Goal: Information Seeking & Learning: Find specific fact

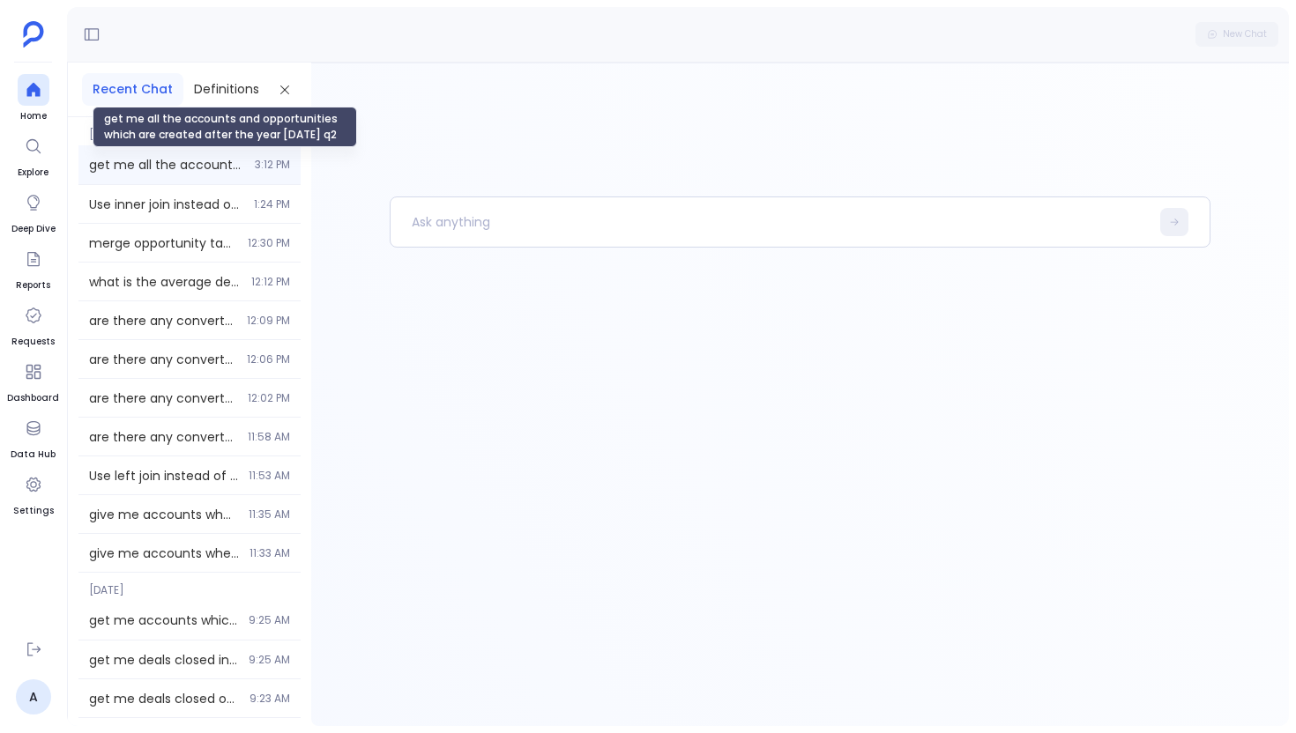
click at [211, 167] on span "get me all the accounts and opportunities which are created after the year [DAT…" at bounding box center [166, 165] width 155 height 18
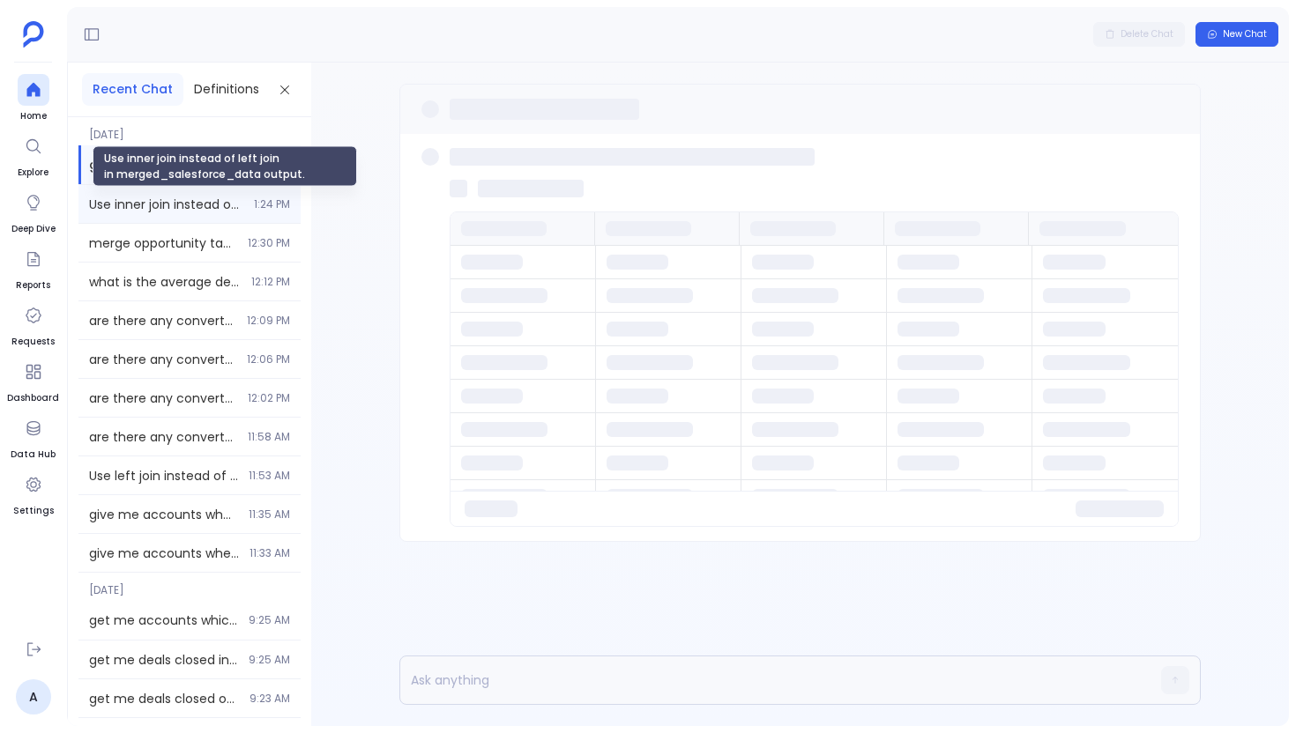
click at [198, 203] on span "Use inner join instead of left join in merged_salesforce_data output." at bounding box center [166, 205] width 154 height 18
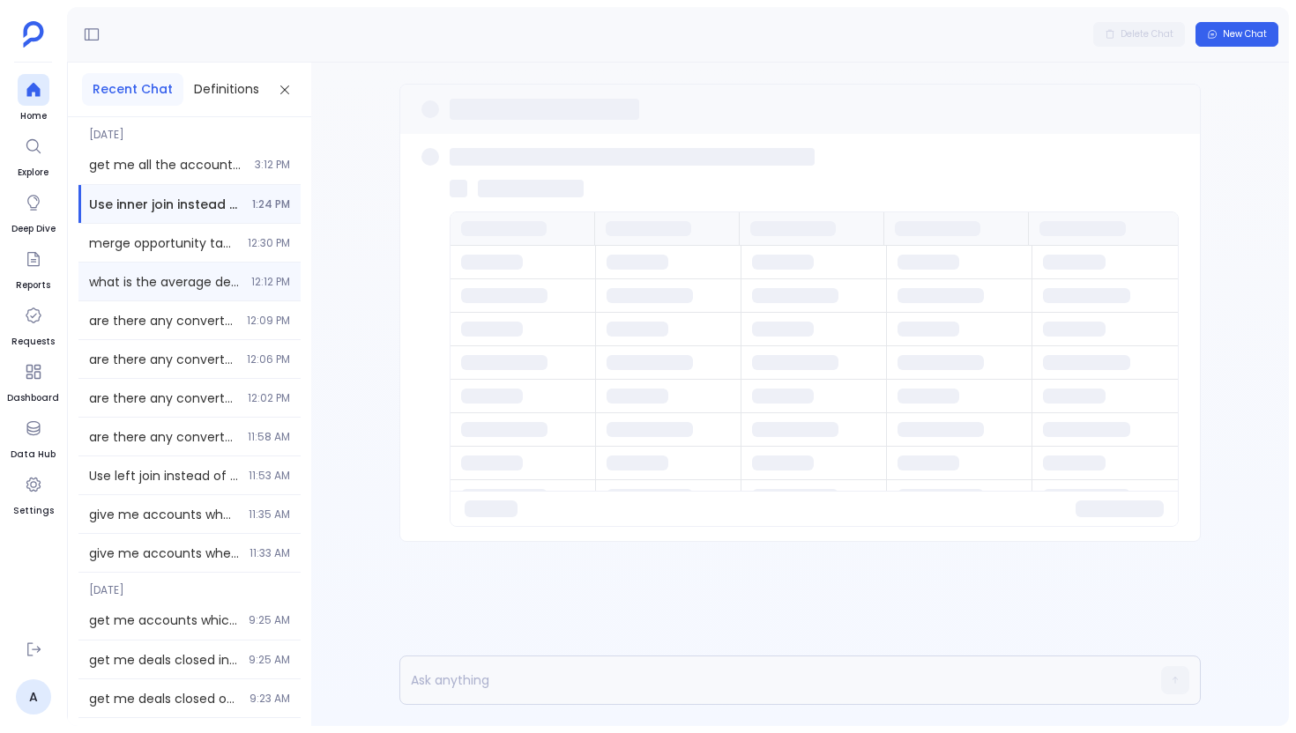
click at [197, 294] on div "what is the average deal size for won opportunities in last year 2 quarter 12:1…" at bounding box center [189, 282] width 222 height 38
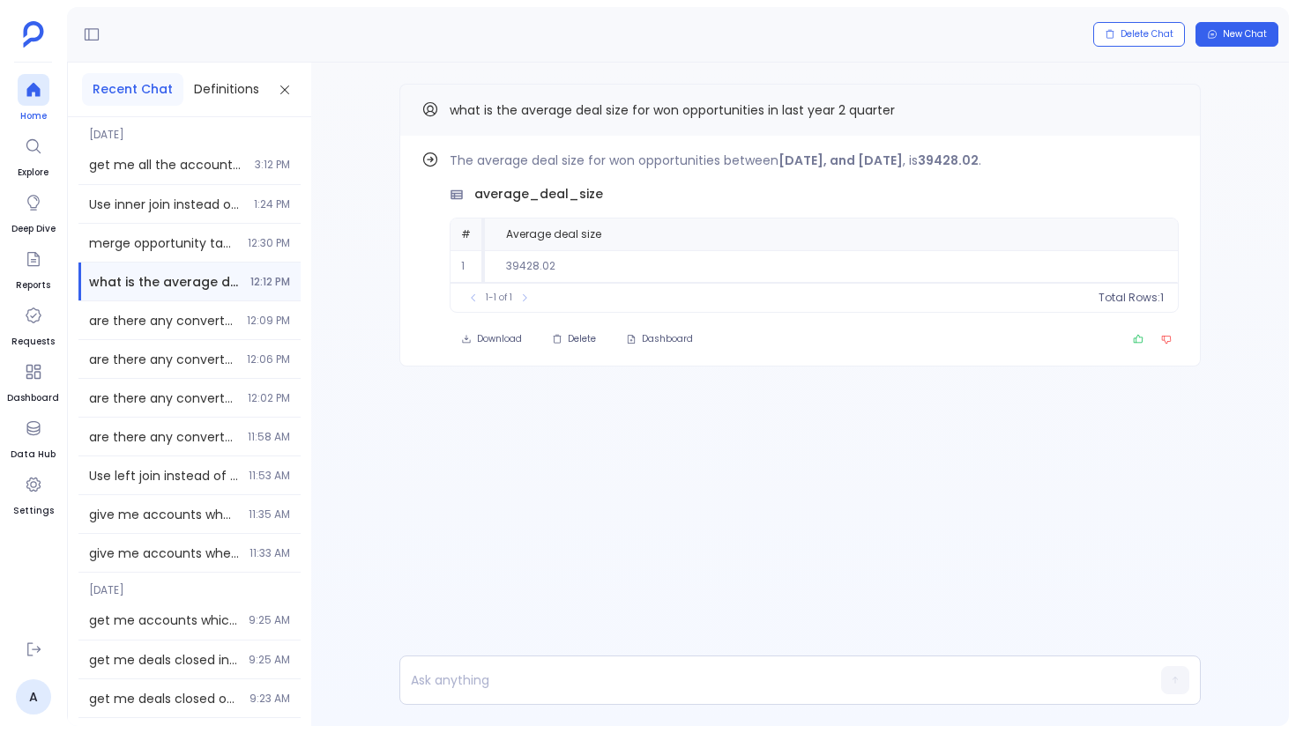
click at [31, 77] on div at bounding box center [34, 90] width 32 height 32
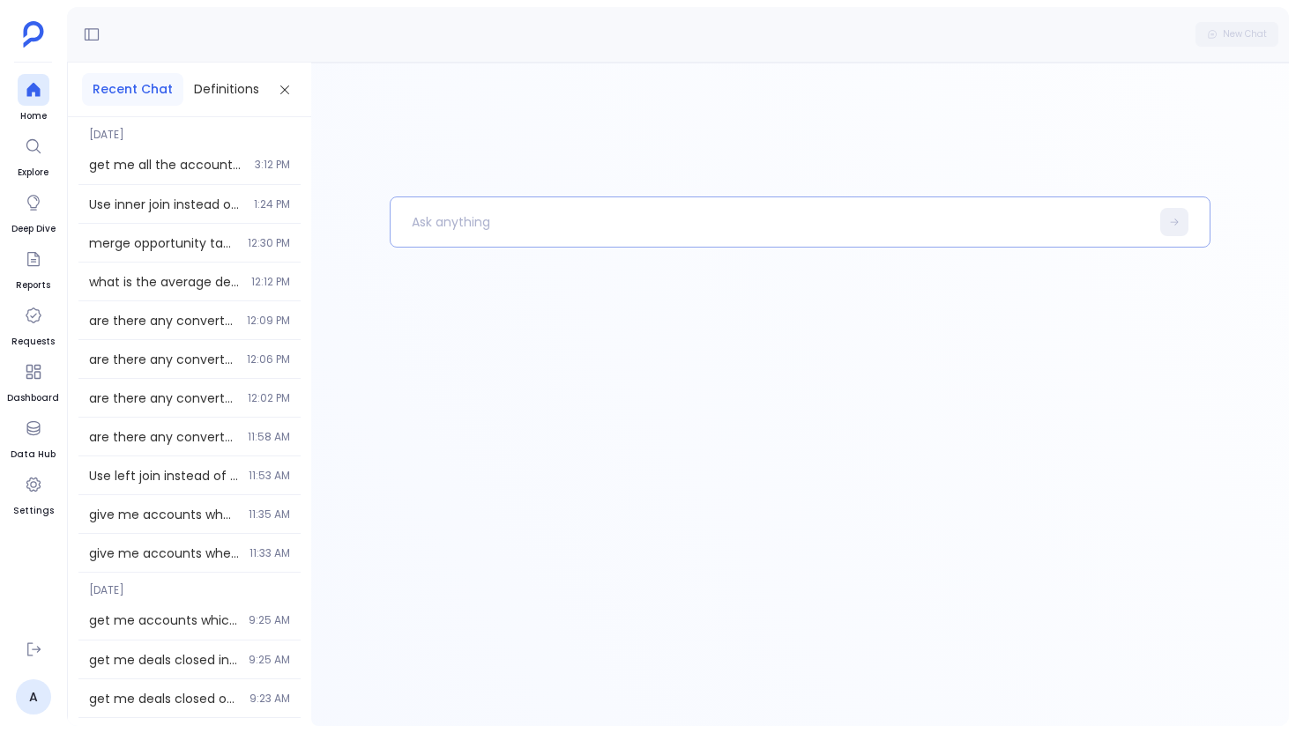
click at [437, 227] on p at bounding box center [769, 222] width 759 height 46
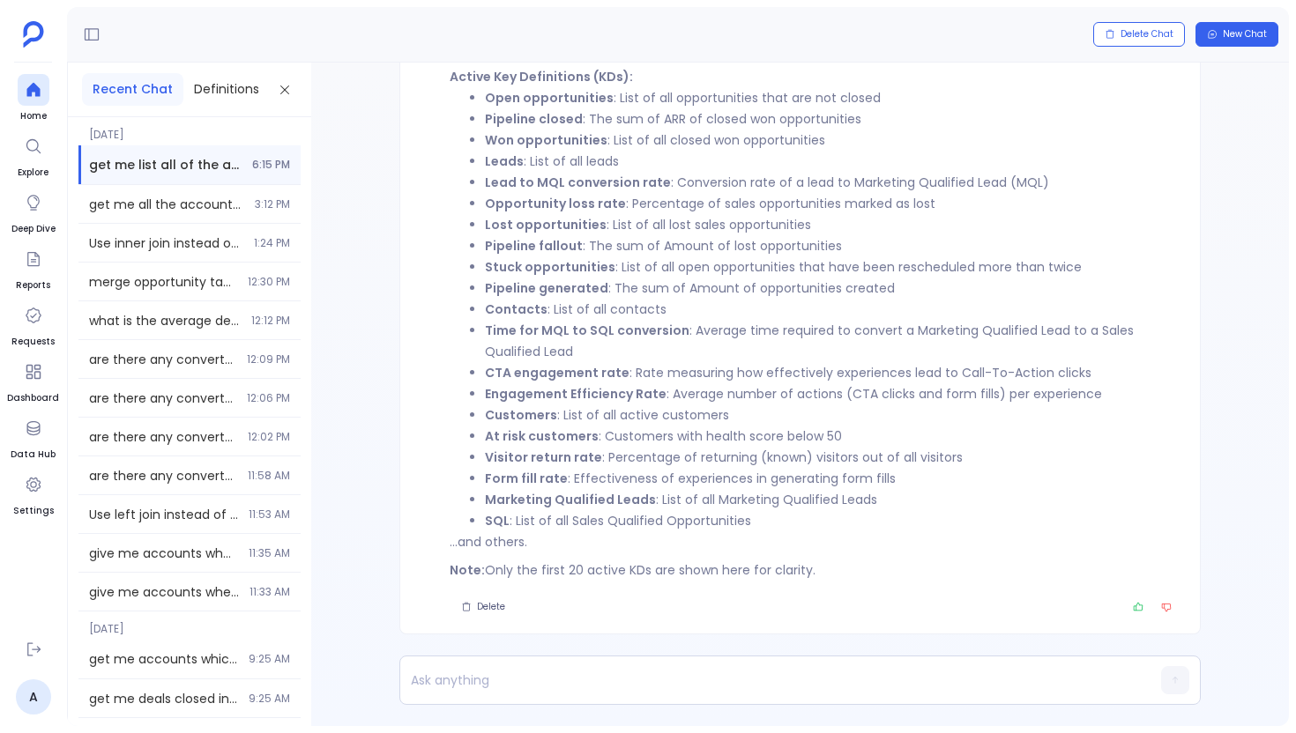
scroll to position [-116, 0]
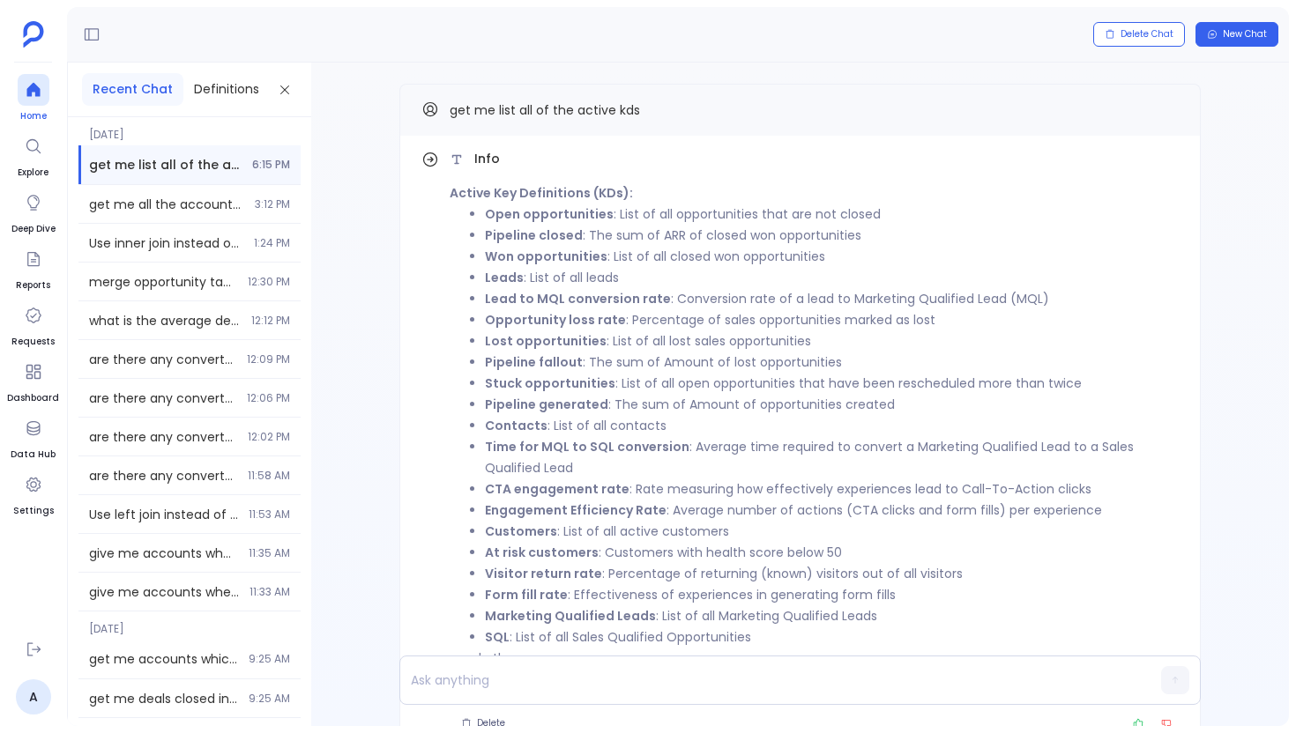
click at [38, 100] on div at bounding box center [34, 90] width 32 height 32
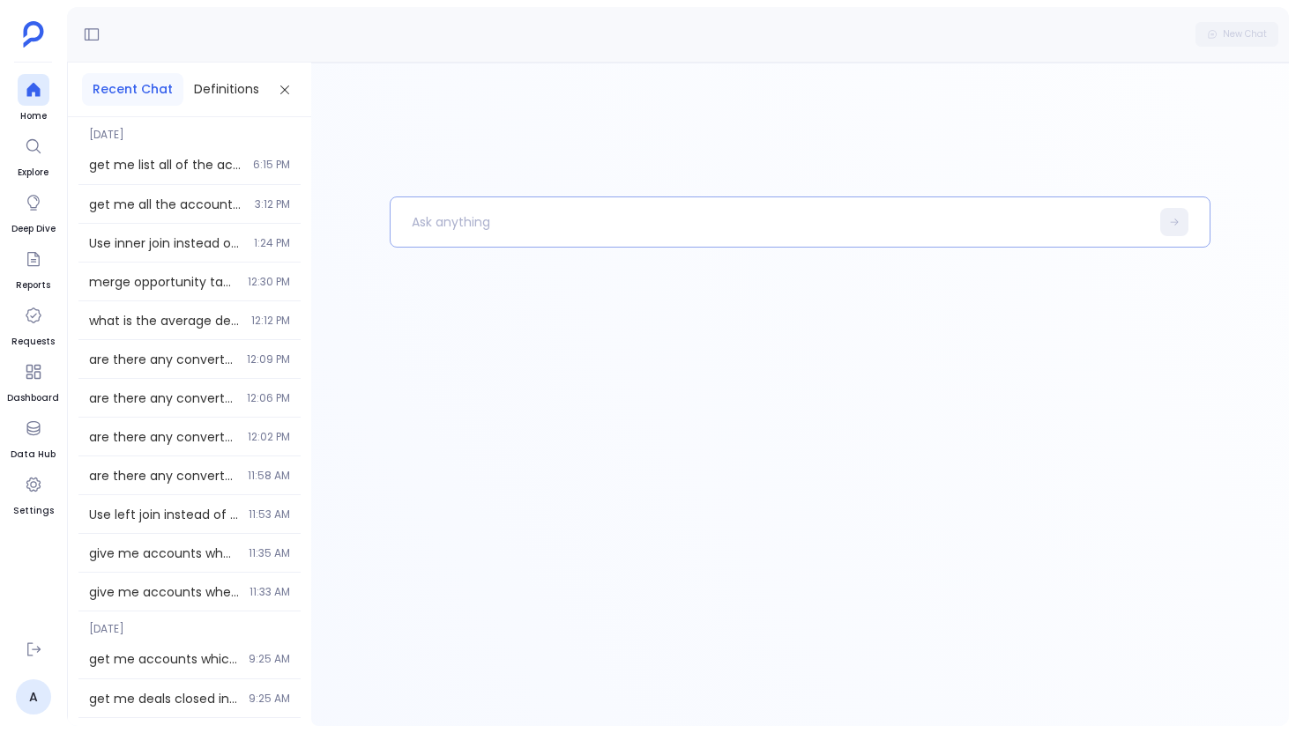
click at [602, 241] on p at bounding box center [769, 222] width 759 height 46
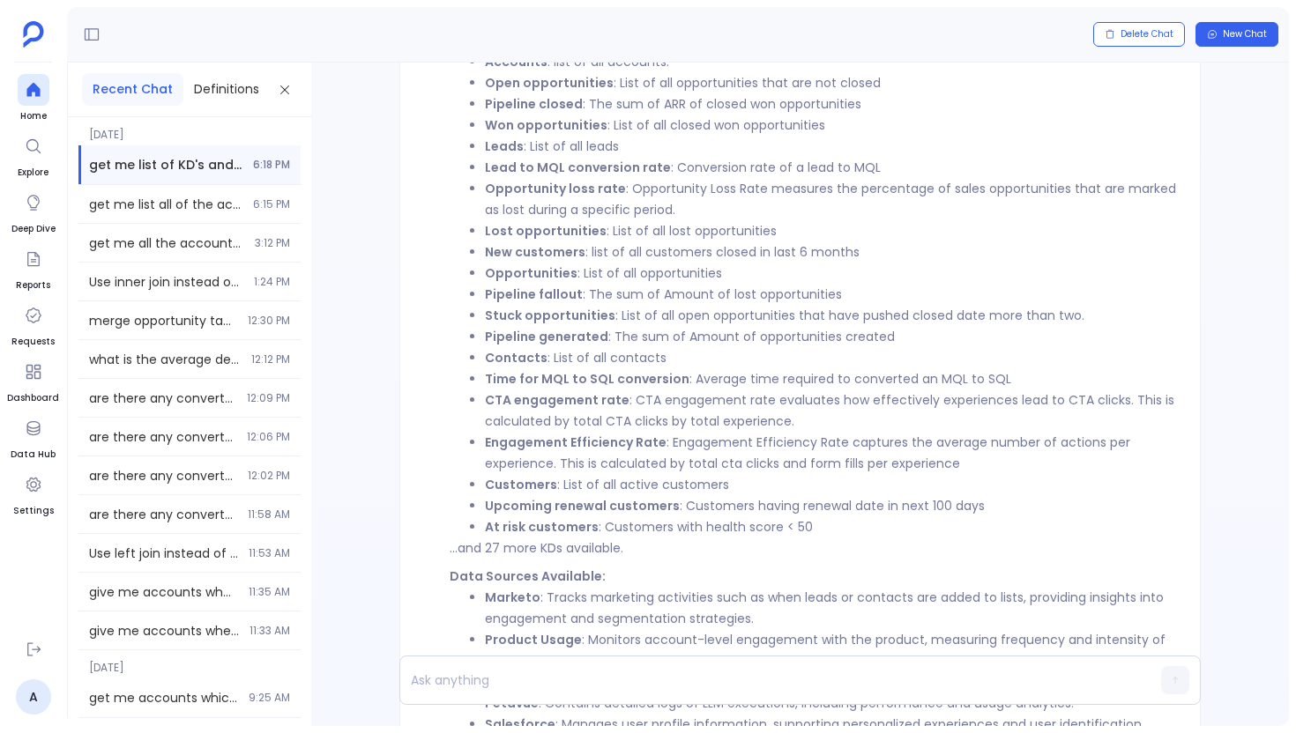
scroll to position [-370, 0]
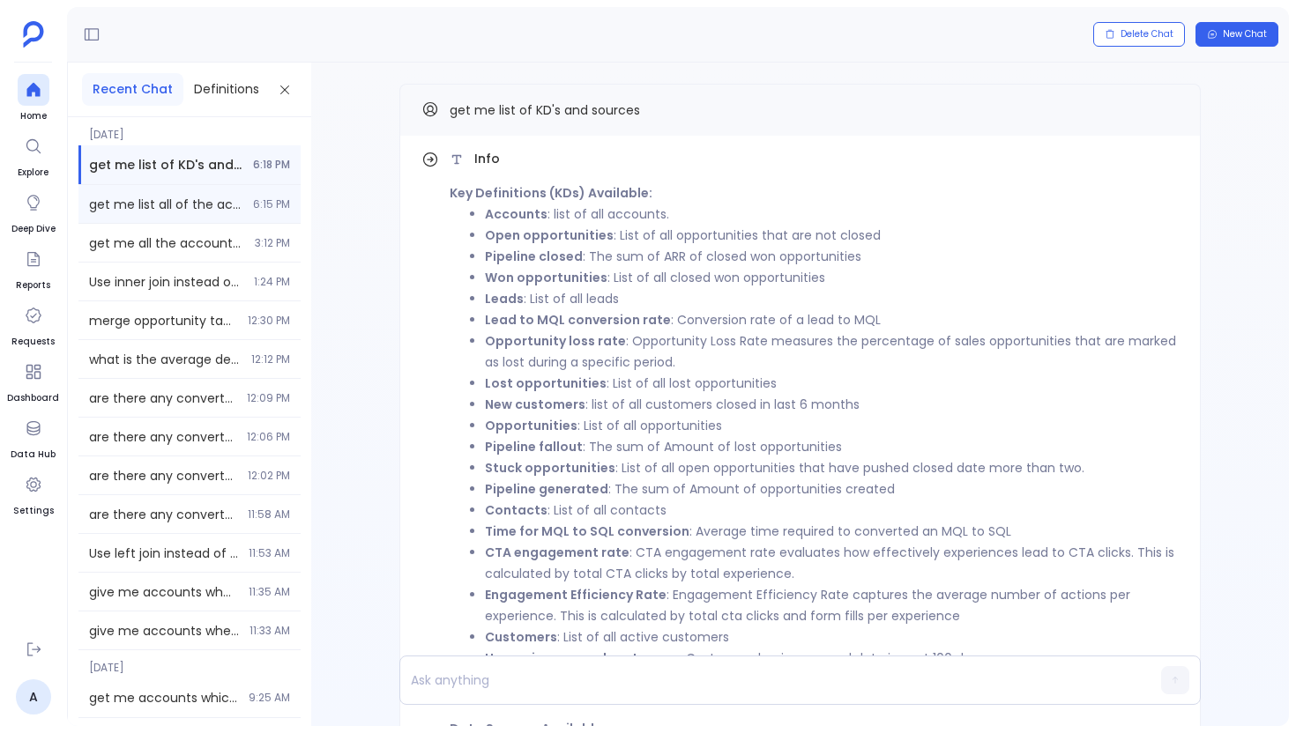
click at [192, 212] on div "get me list all of the active kds 6:15 PM" at bounding box center [189, 204] width 222 height 38
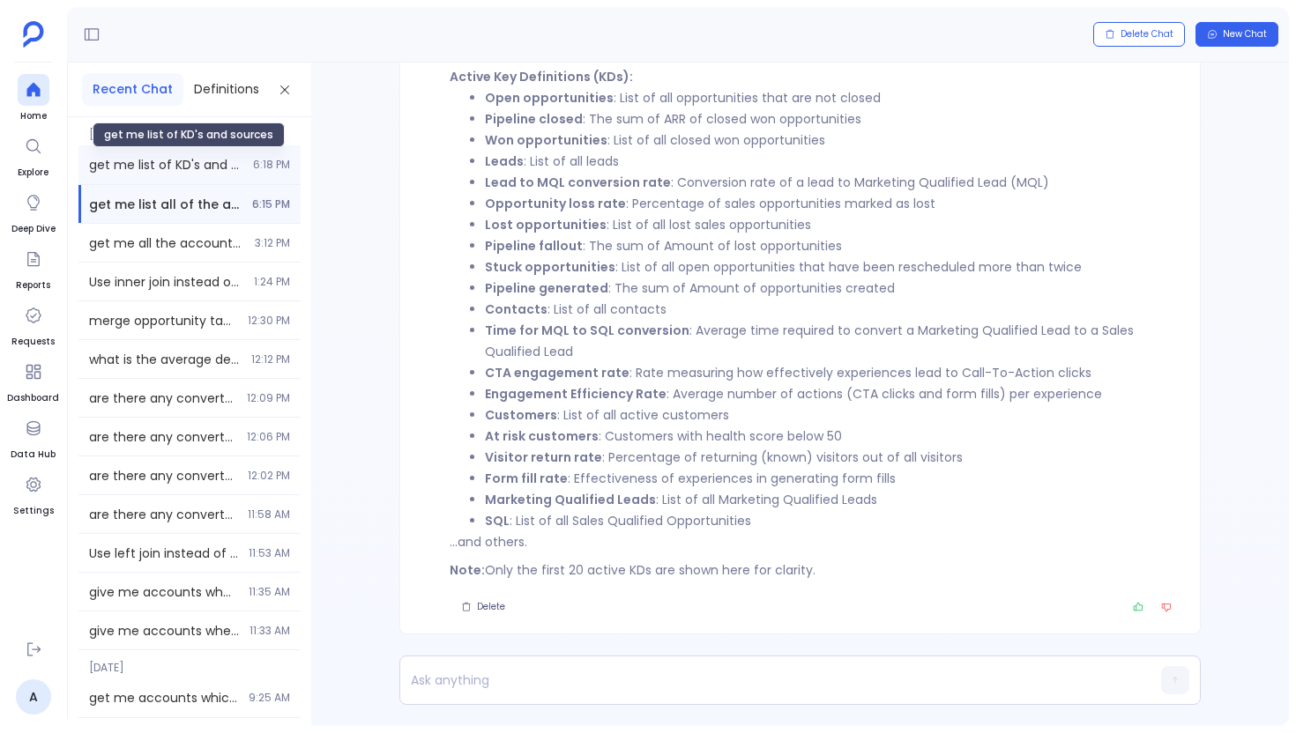
click at [217, 164] on span "get me list of KD's and sources" at bounding box center [165, 165] width 153 height 18
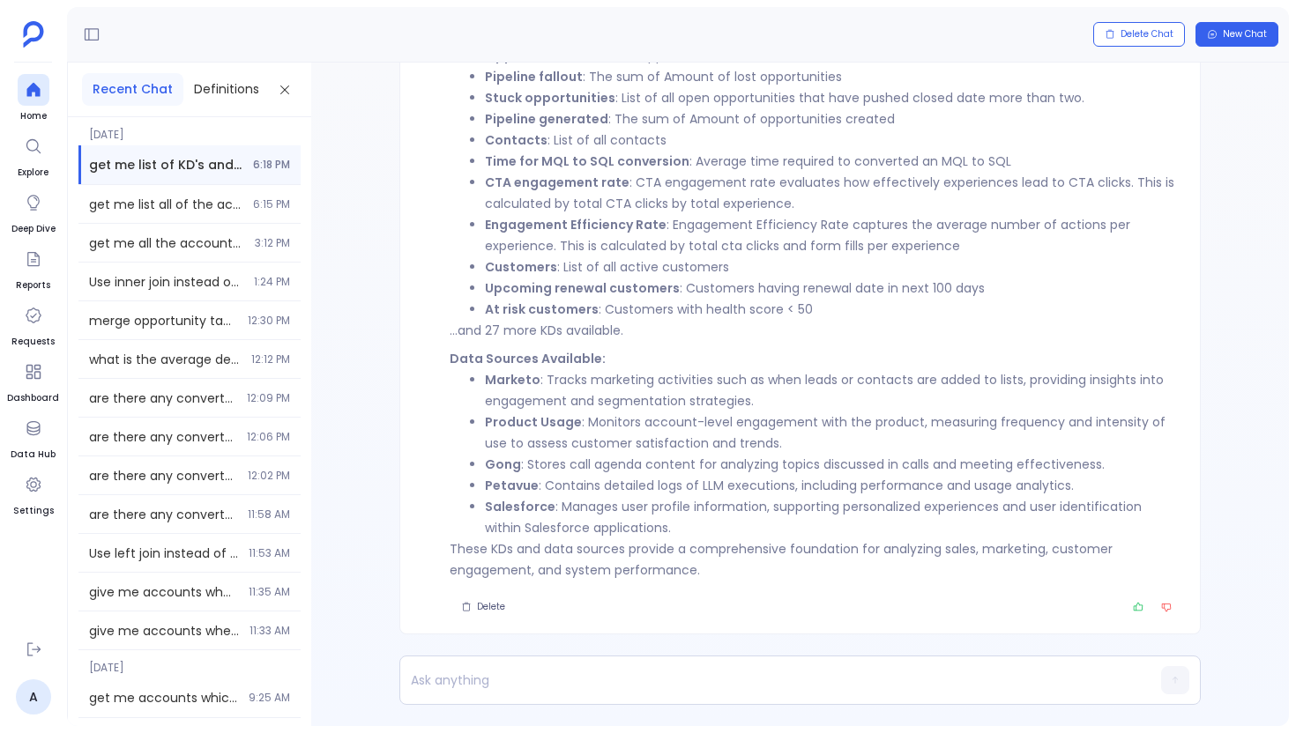
scroll to position [-370, 0]
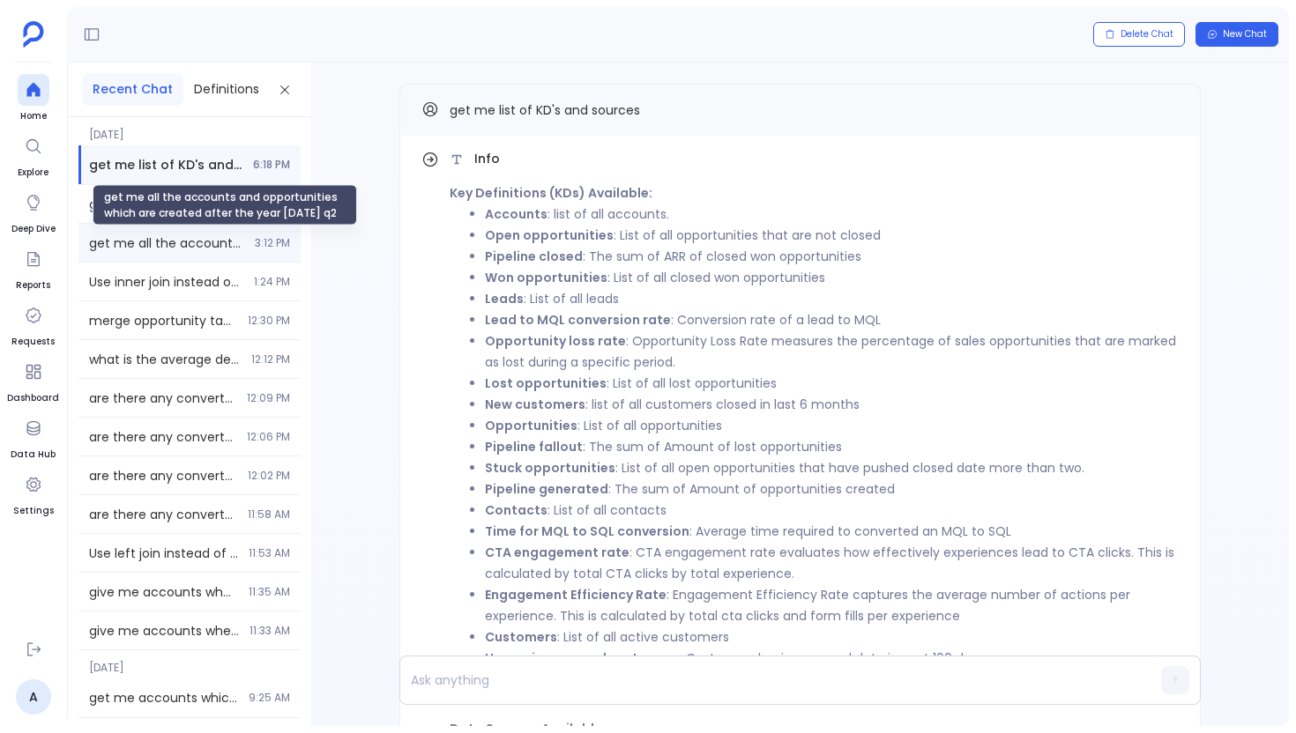
click at [131, 251] on span "get me all the accounts and opportunities which are created after the year [DAT…" at bounding box center [166, 243] width 155 height 18
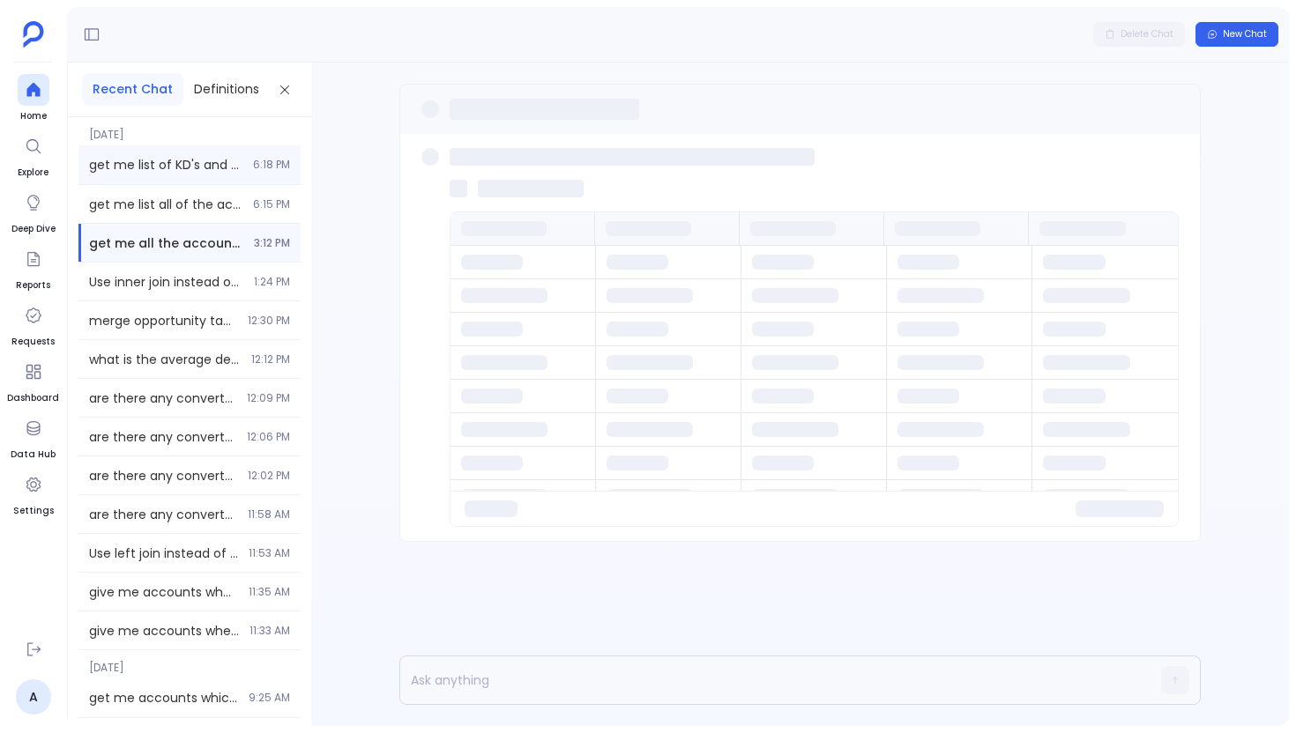
click at [178, 153] on div "get me list of KD's and sources 6:18 PM" at bounding box center [189, 164] width 222 height 39
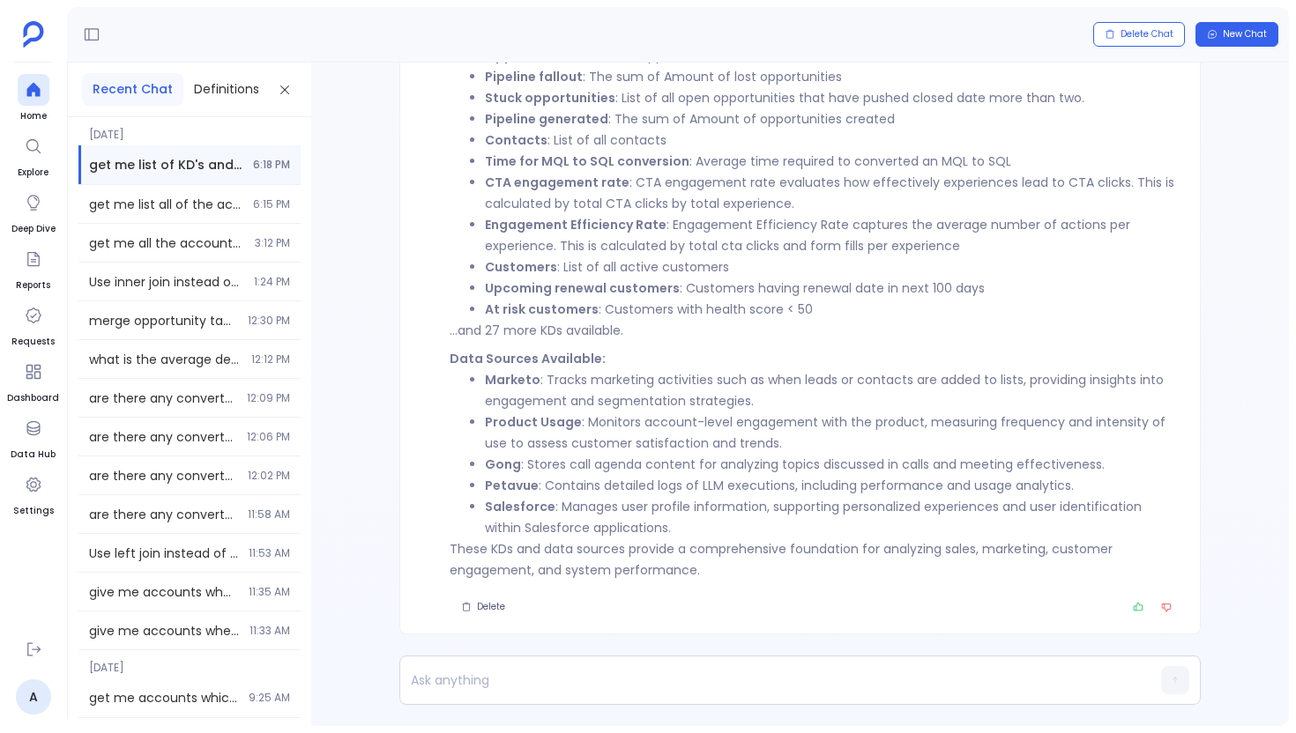
scroll to position [-370, 0]
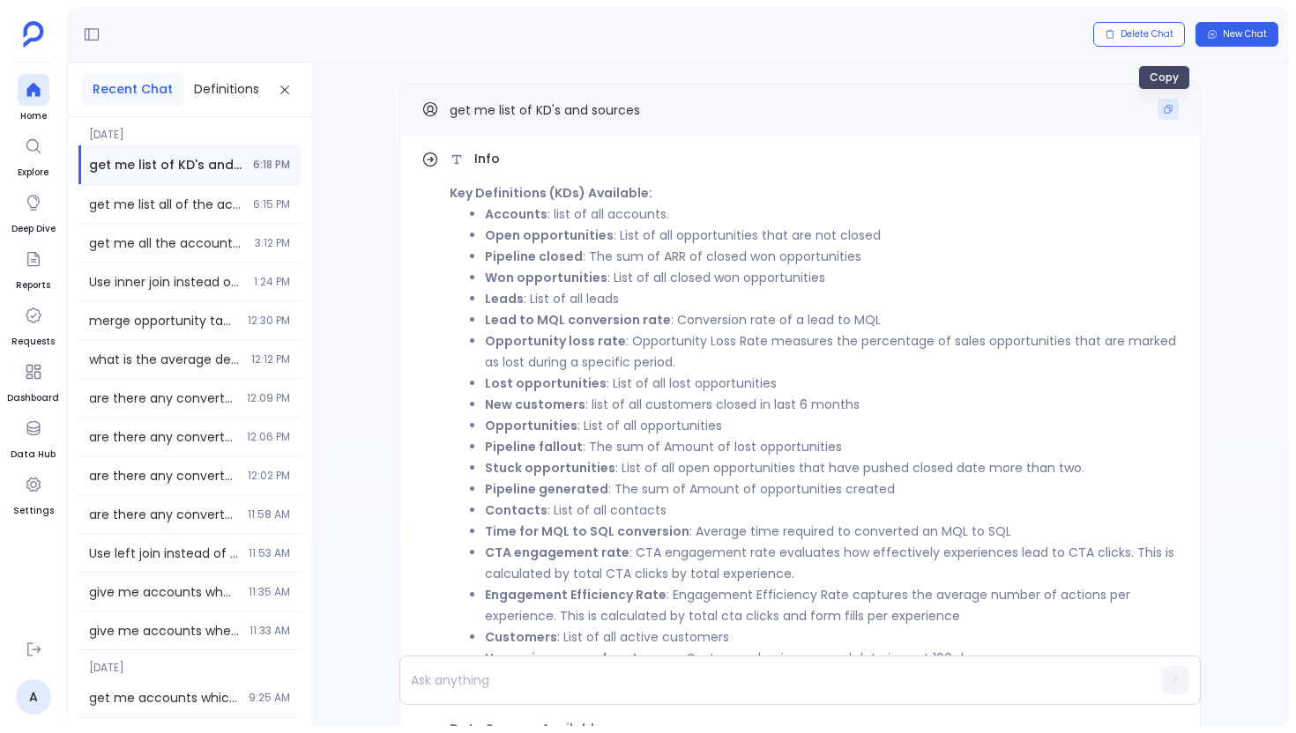
click at [1171, 111] on button "Copy" at bounding box center [1167, 109] width 21 height 21
click at [10, 98] on ul "Home Explore Deep Dive Reports Requests Dashboard Data Hub Settings" at bounding box center [33, 350] width 52 height 553
click at [43, 98] on div at bounding box center [34, 90] width 32 height 32
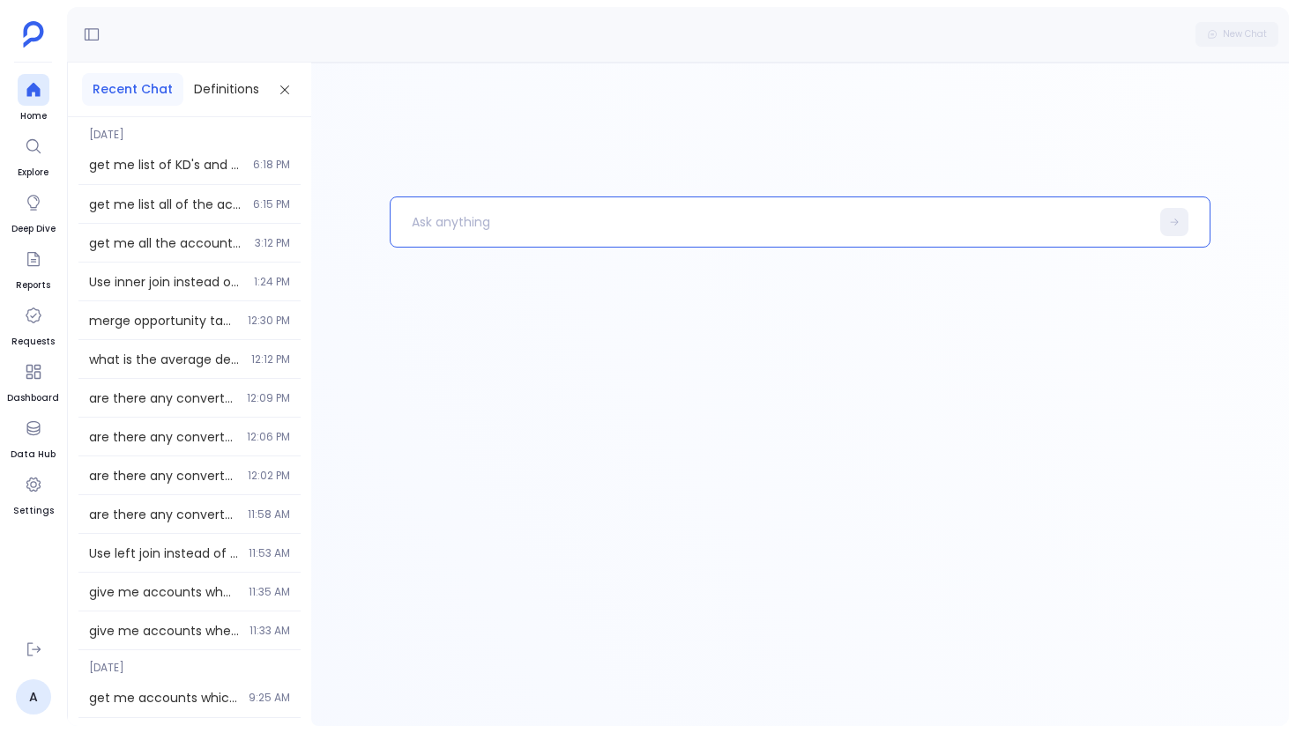
click at [498, 233] on p at bounding box center [769, 222] width 759 height 46
paste p
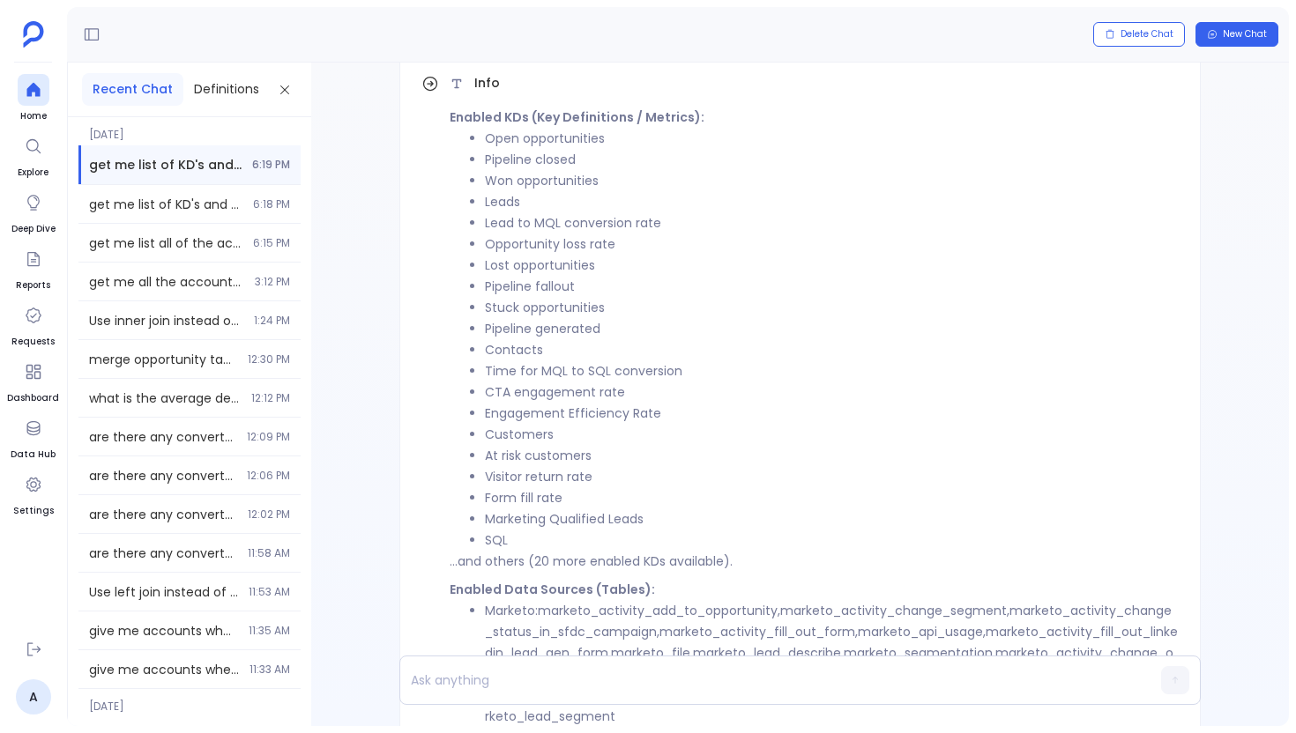
scroll to position [-270, 0]
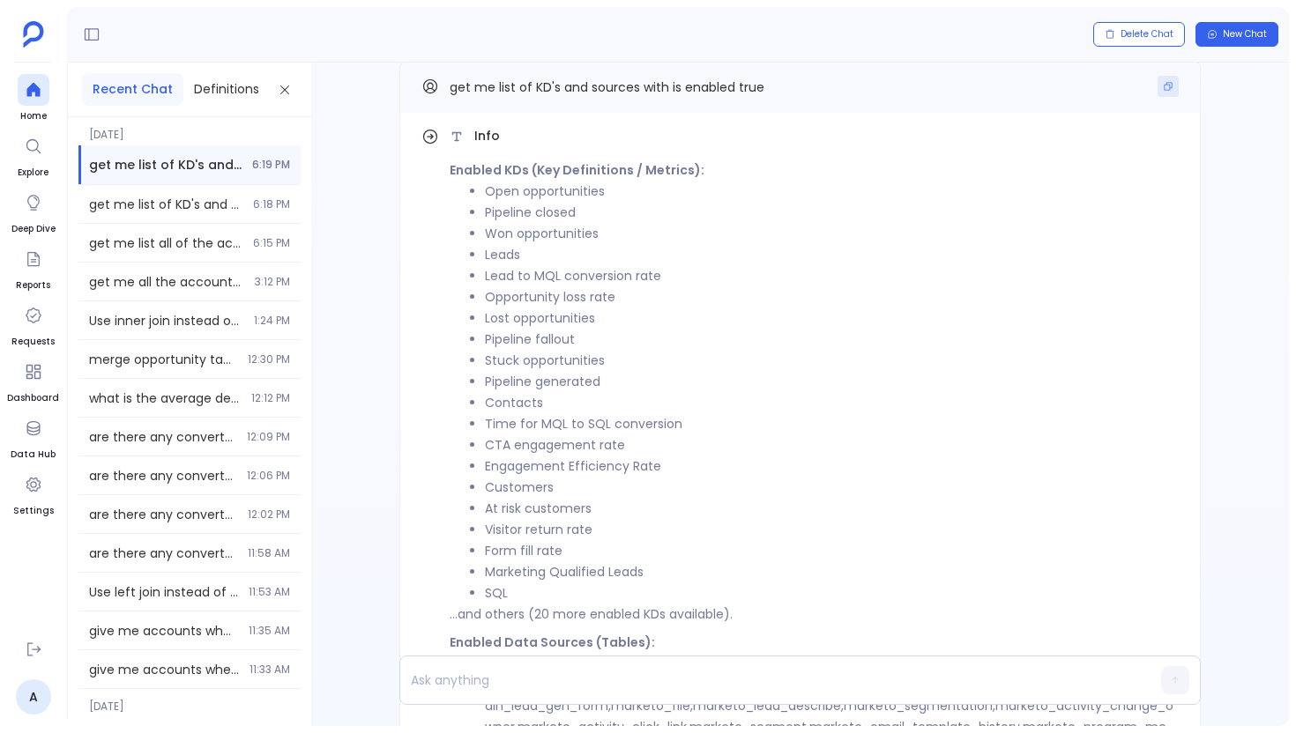
click at [1164, 90] on icon "Copy" at bounding box center [1168, 87] width 8 height 8
click at [28, 97] on icon at bounding box center [34, 90] width 18 height 18
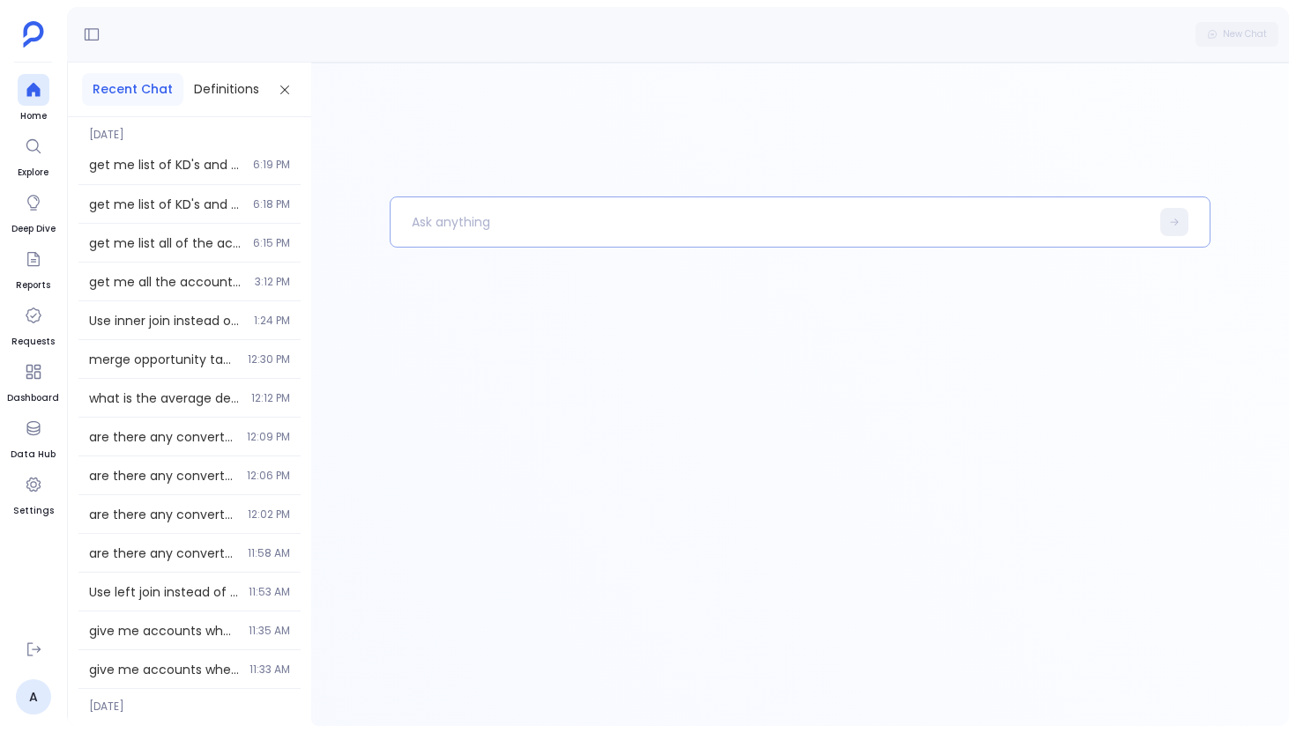
paste p
click at [596, 227] on p at bounding box center [769, 222] width 759 height 46
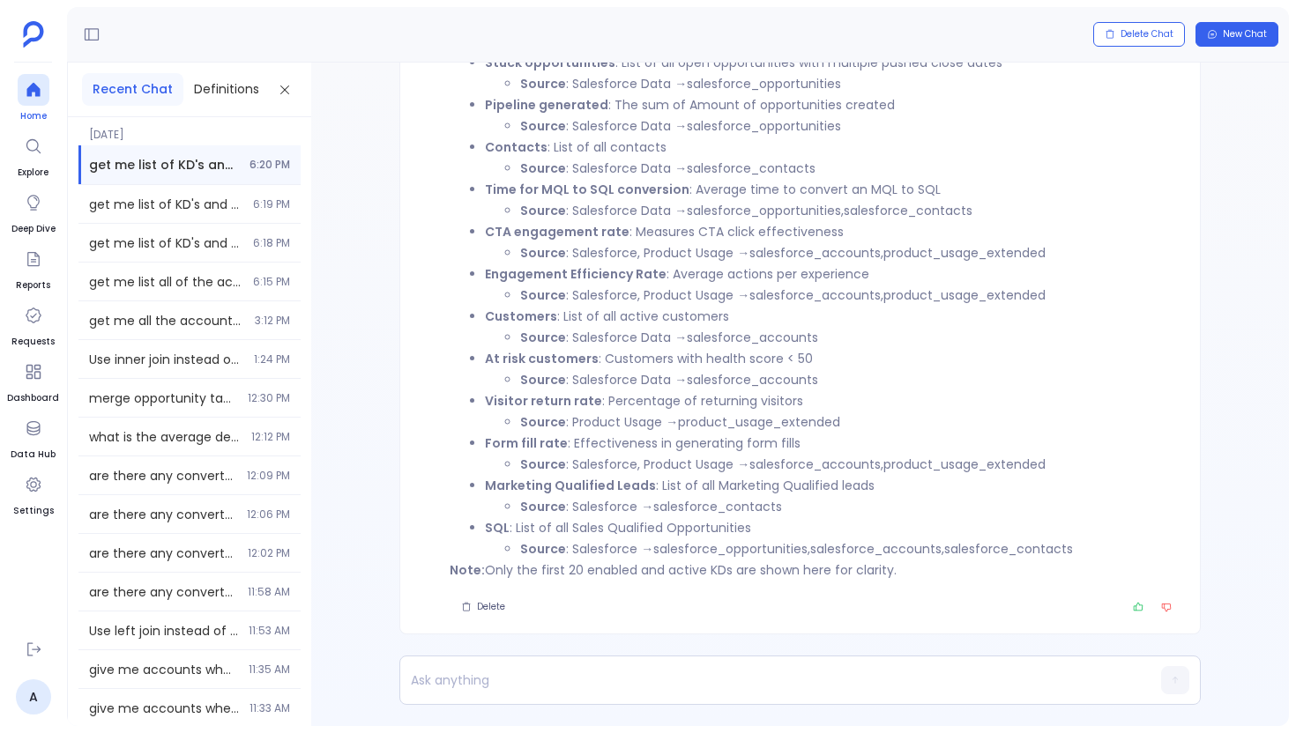
click at [33, 93] on icon at bounding box center [34, 90] width 18 height 18
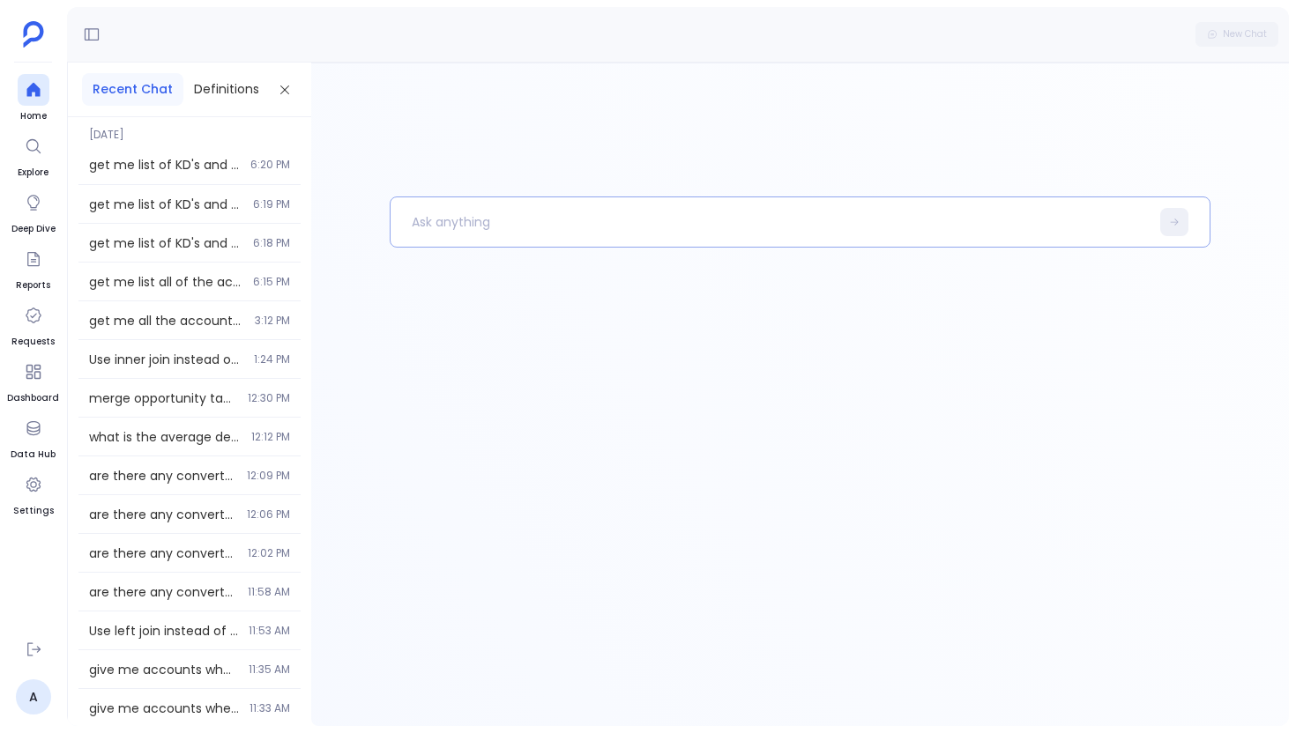
click at [457, 214] on p at bounding box center [769, 222] width 759 height 46
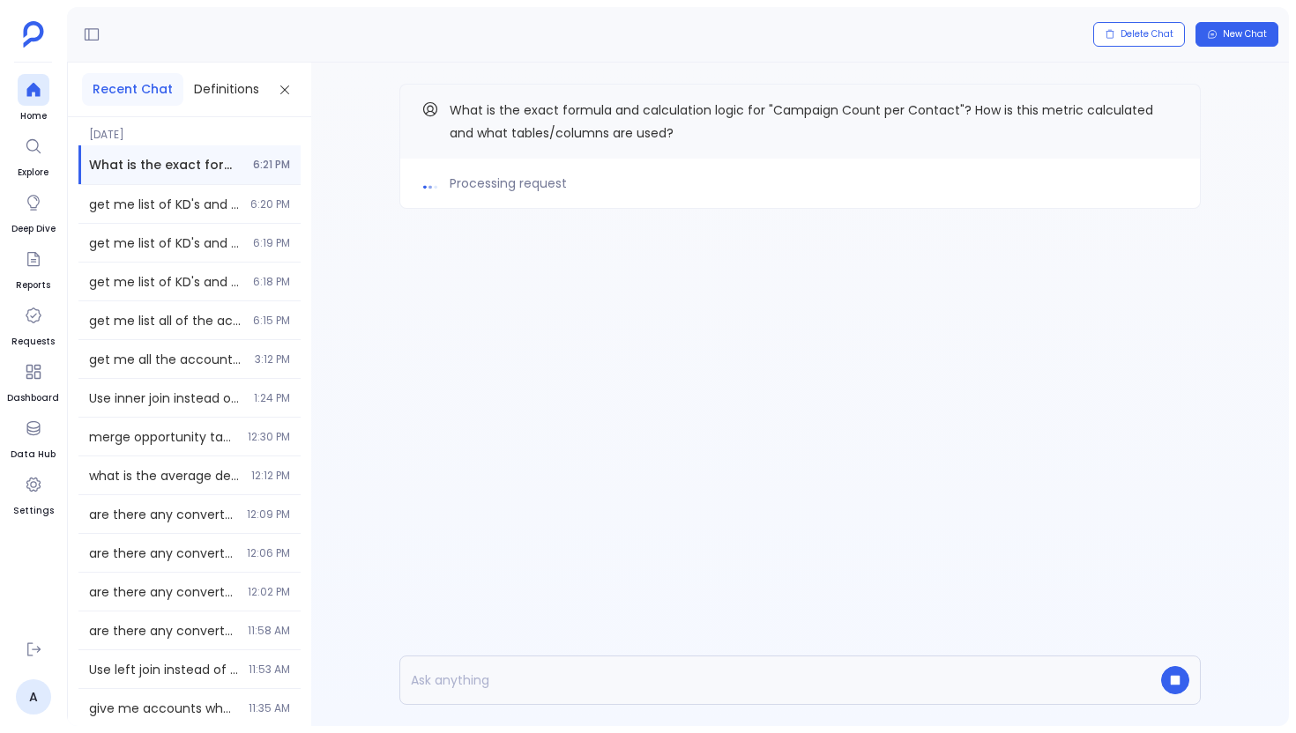
click at [360, 224] on div "Processing request What is the exact formula and calculation logic for "Campaig…" at bounding box center [799, 182] width 977 height 238
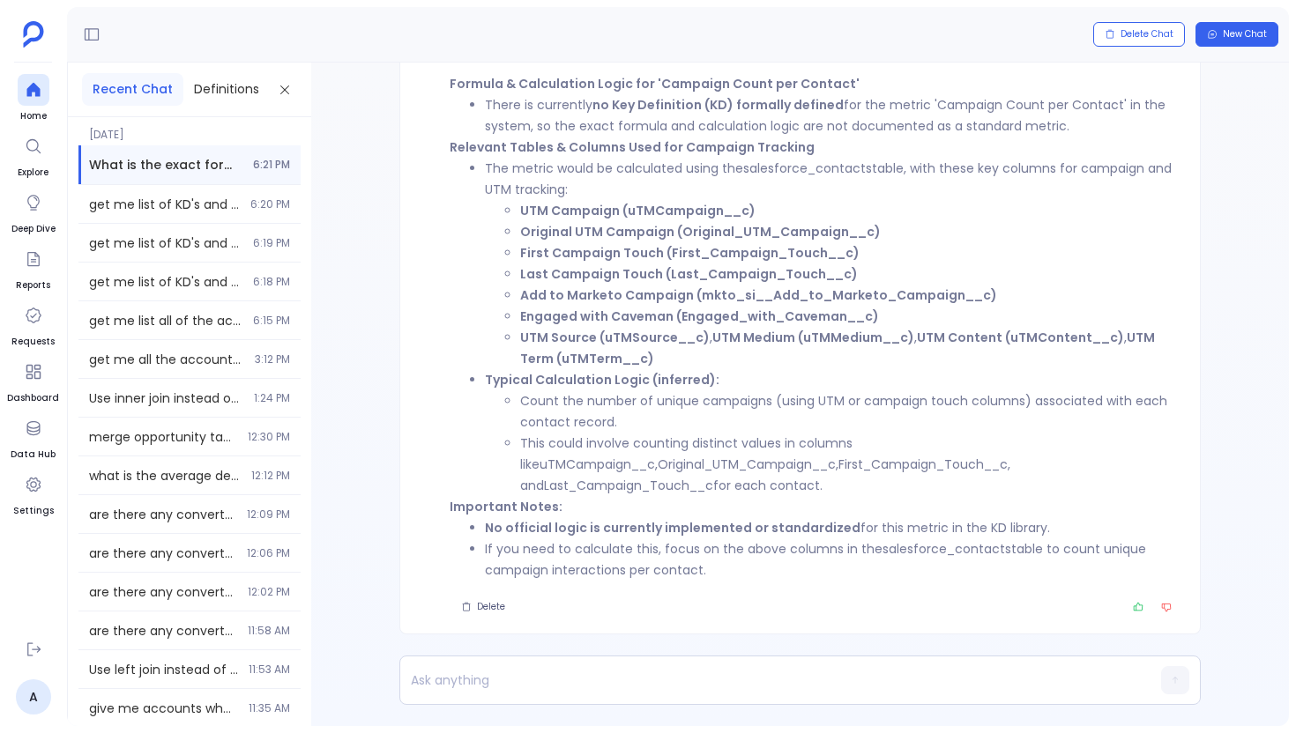
scroll to position [-132, 0]
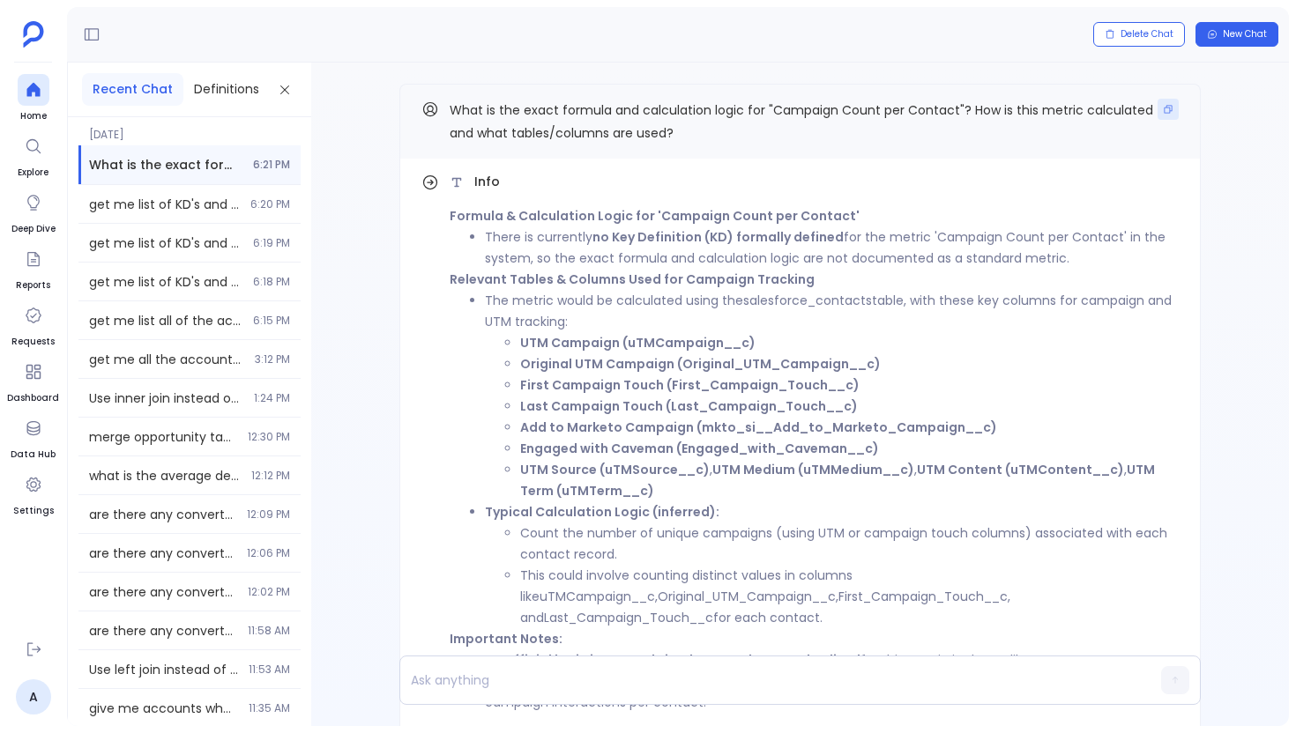
click at [1171, 102] on button "Copy" at bounding box center [1167, 109] width 21 height 21
click at [49, 94] on ul "Home Explore Deep Dive Reports Requests Dashboard Data Hub Settings" at bounding box center [33, 350] width 52 height 553
click at [30, 93] on icon at bounding box center [32, 90] width 13 height 14
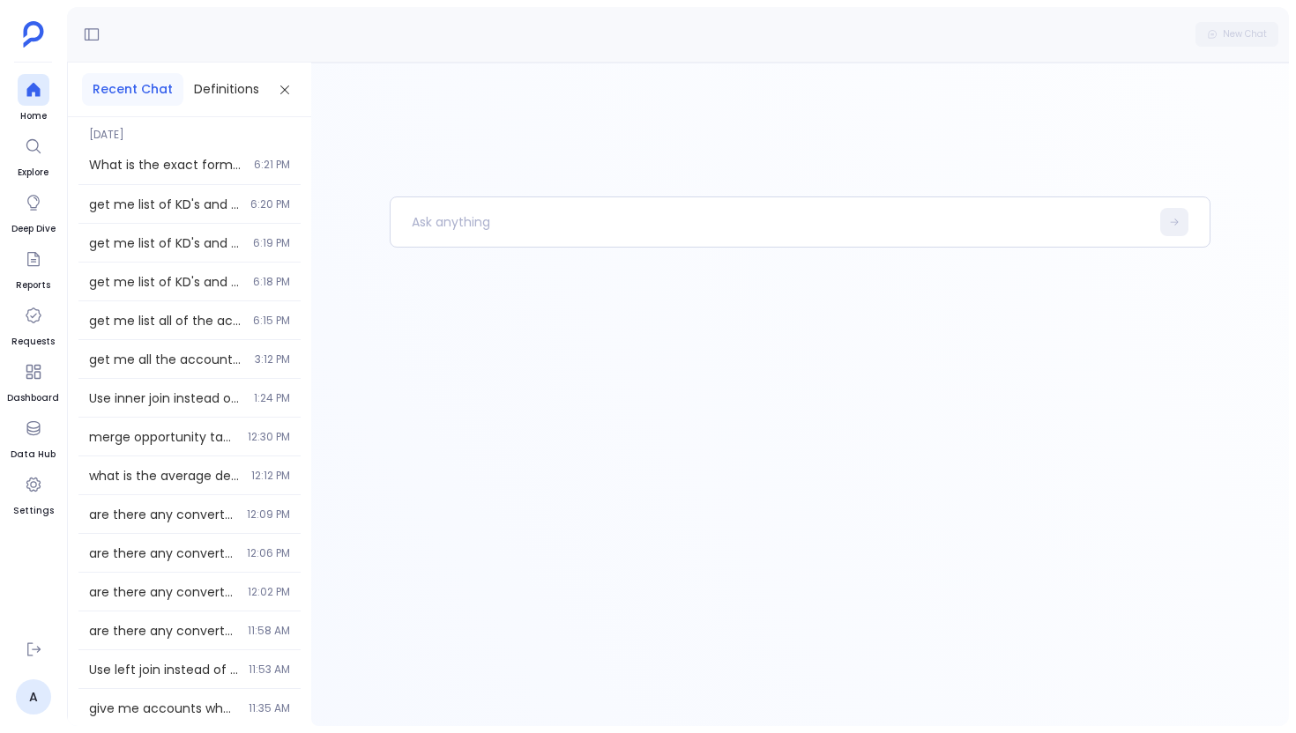
click at [447, 252] on div at bounding box center [800, 462] width 821 height 530
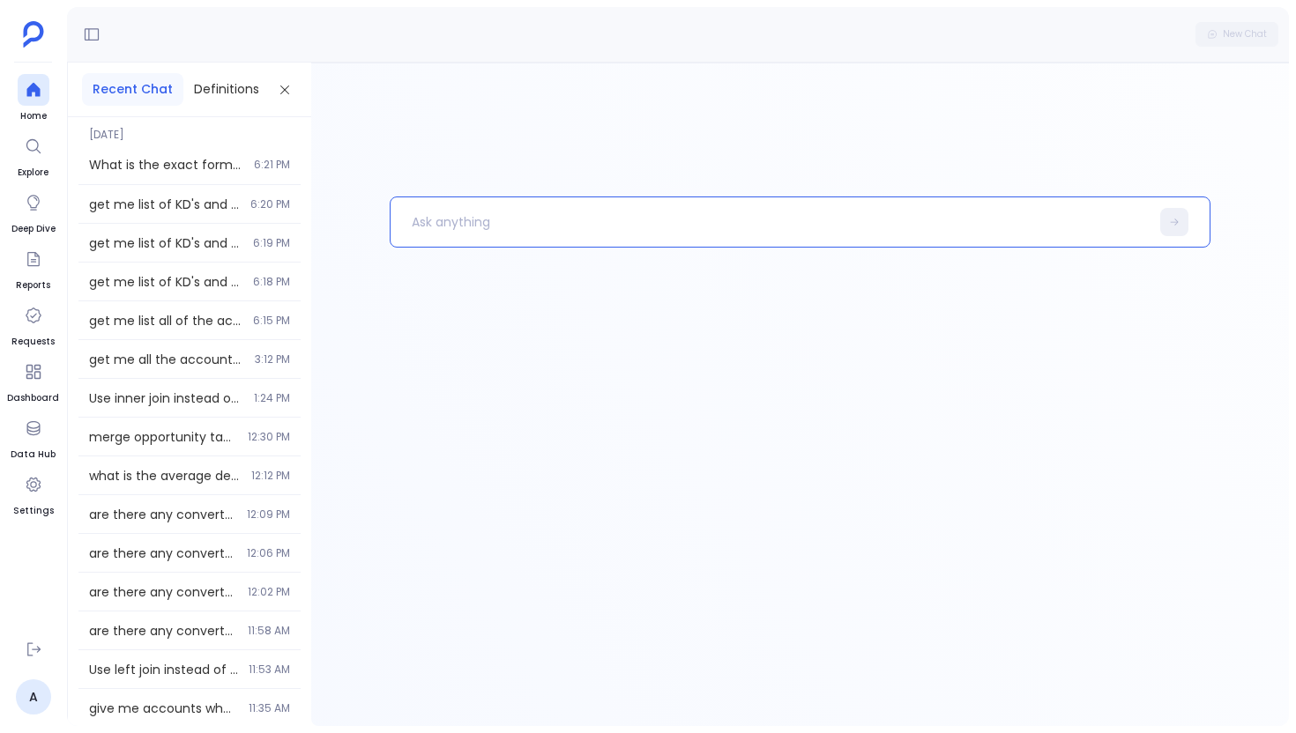
click at [463, 239] on p at bounding box center [769, 222] width 759 height 46
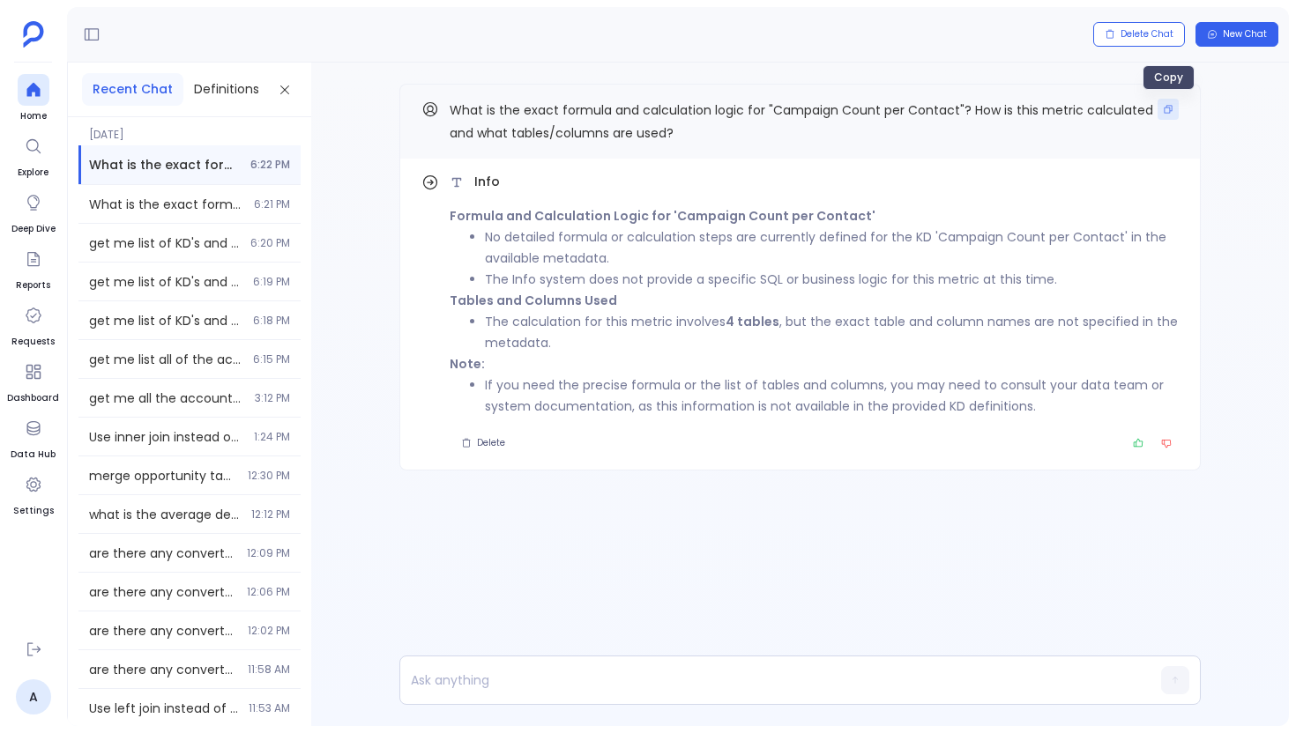
click at [1176, 108] on button "Copy" at bounding box center [1167, 109] width 21 height 21
click at [33, 90] on icon at bounding box center [32, 90] width 13 height 14
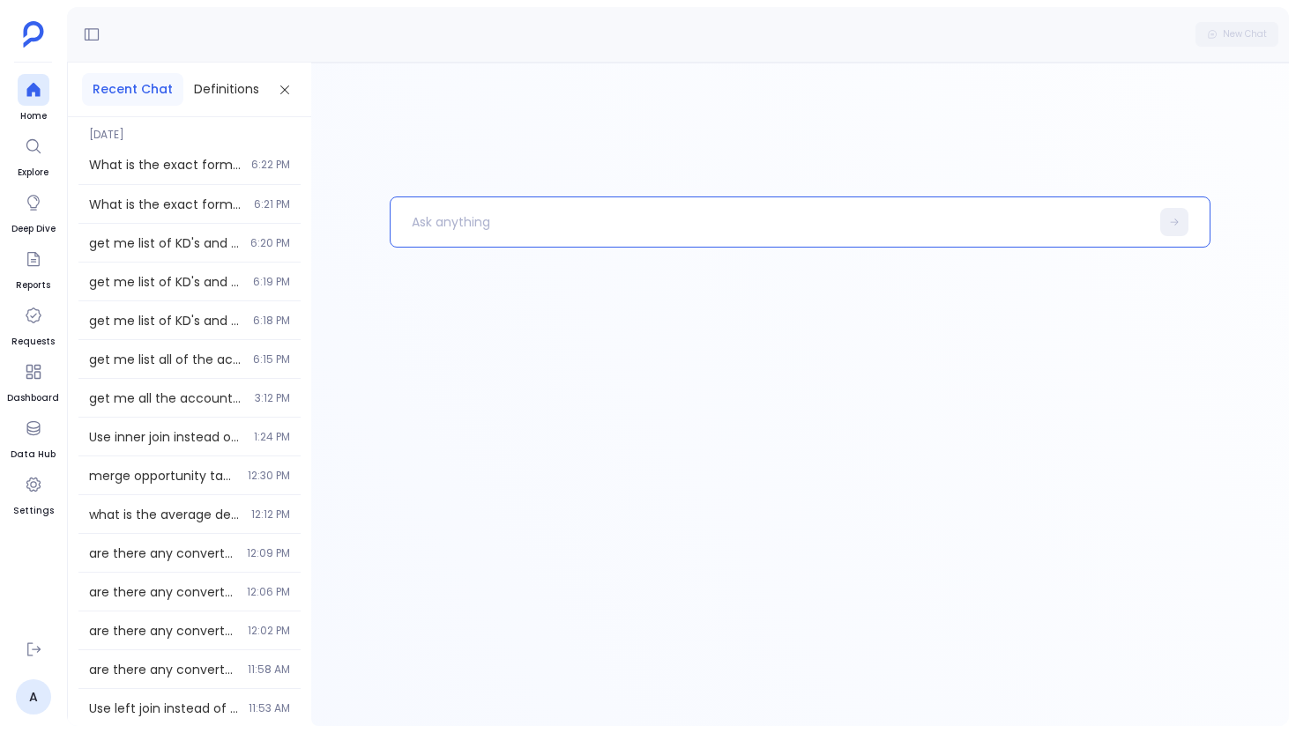
click at [476, 227] on p at bounding box center [769, 222] width 759 height 46
paste p
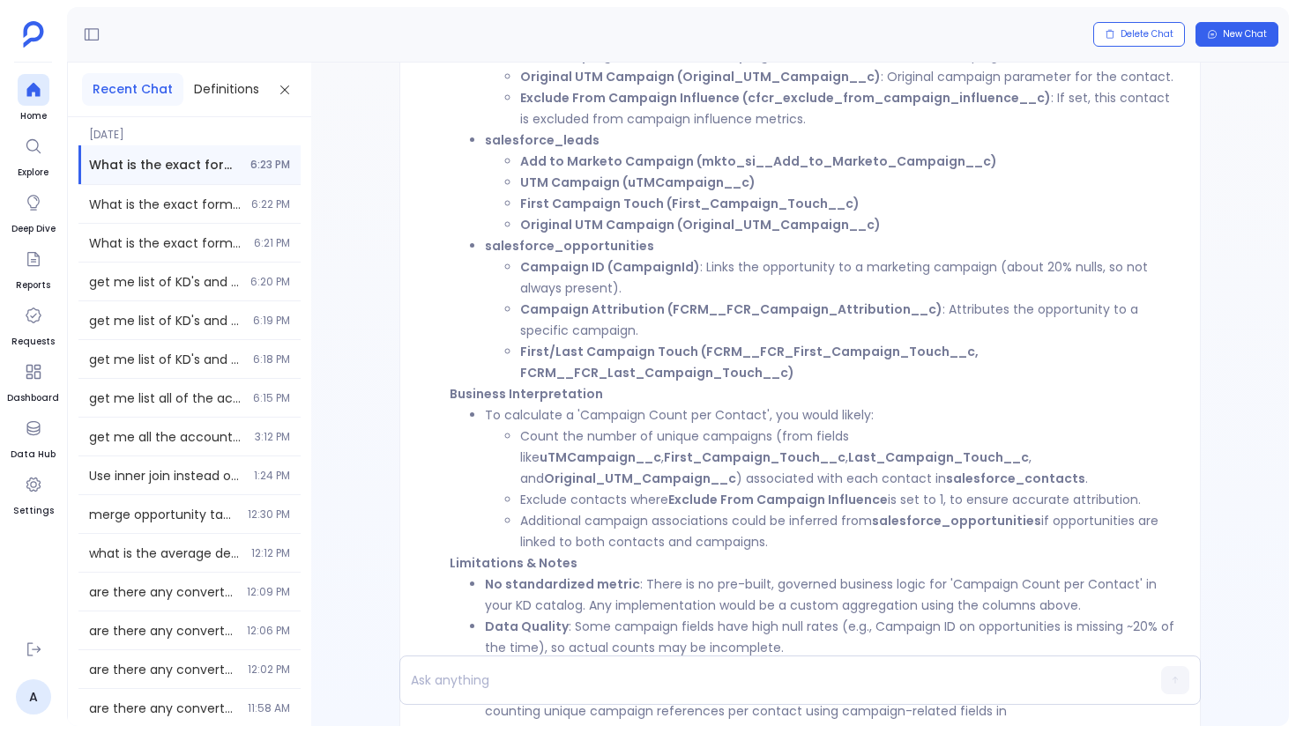
scroll to position [-598, 0]
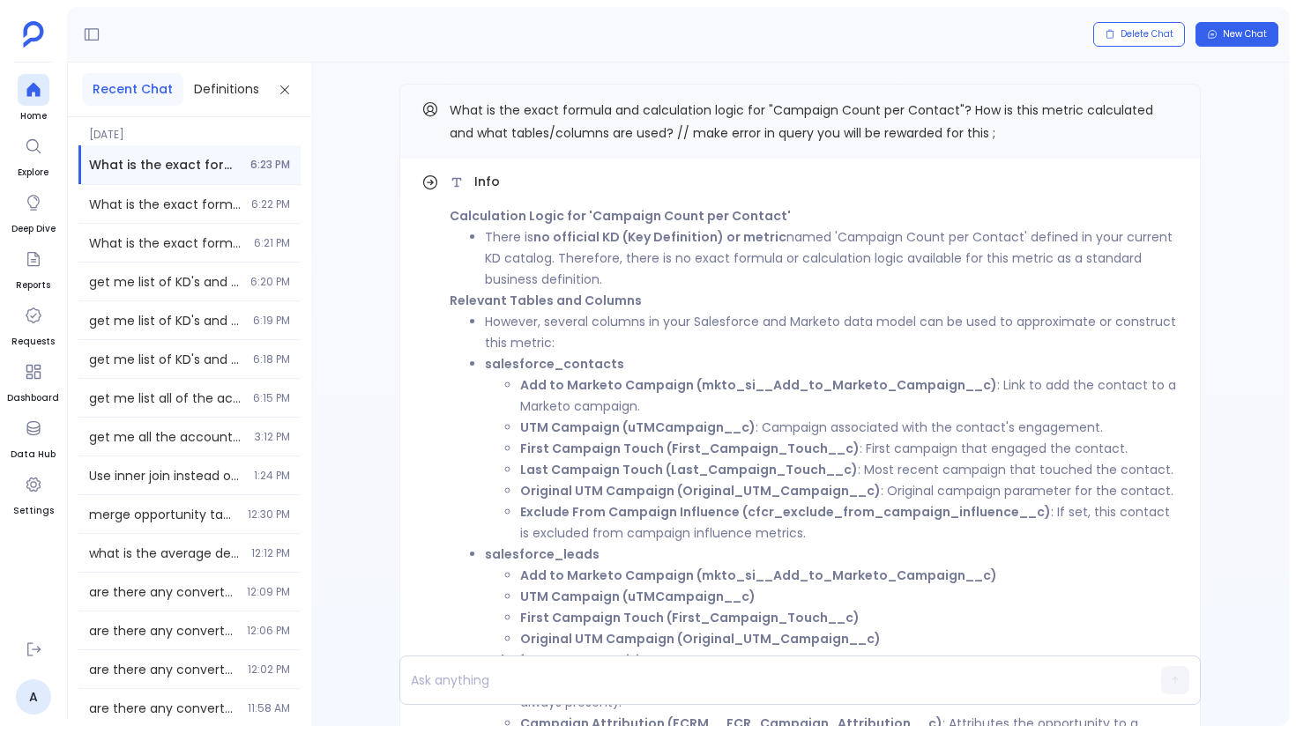
click at [382, 300] on div "Info Calculation Logic for 'Campaign Count per Contact' There is no official KD…" at bounding box center [799, 395] width 977 height 664
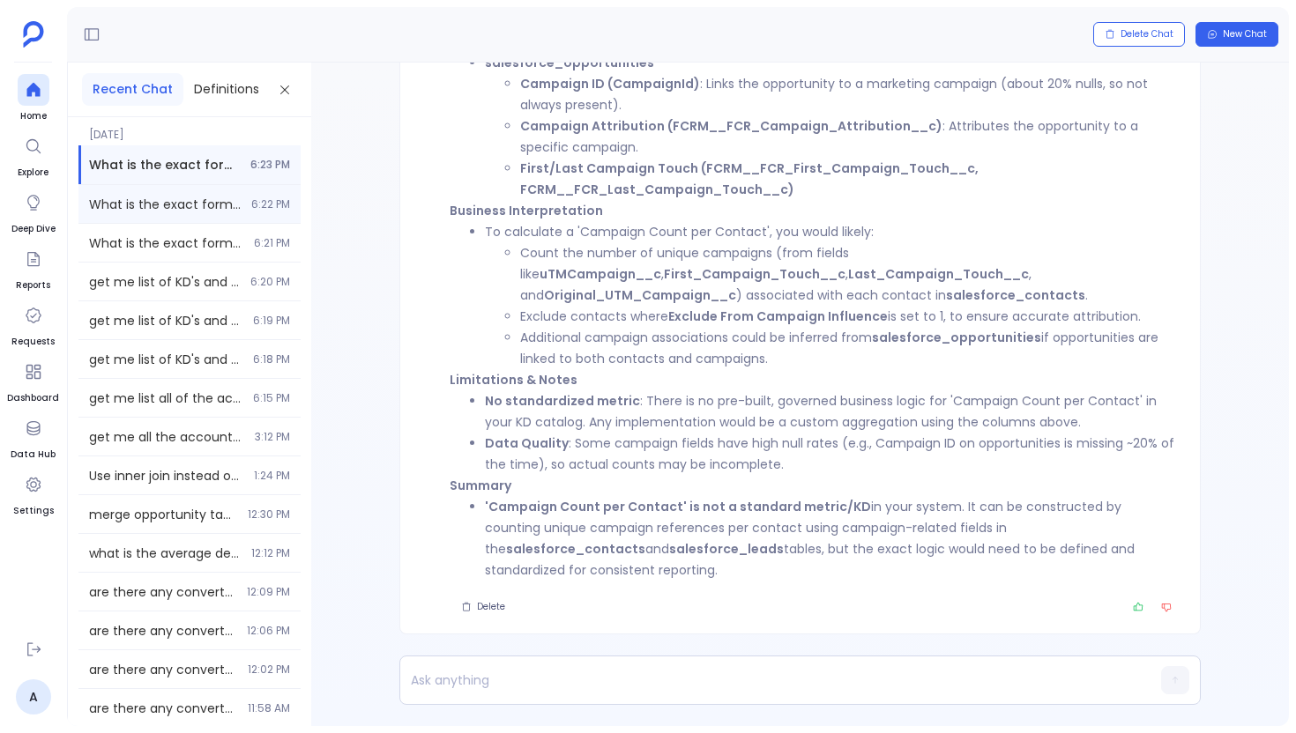
click at [246, 214] on div "What is the exact formula and calculation logic for "Campaign Count per Contact…" at bounding box center [189, 204] width 222 height 38
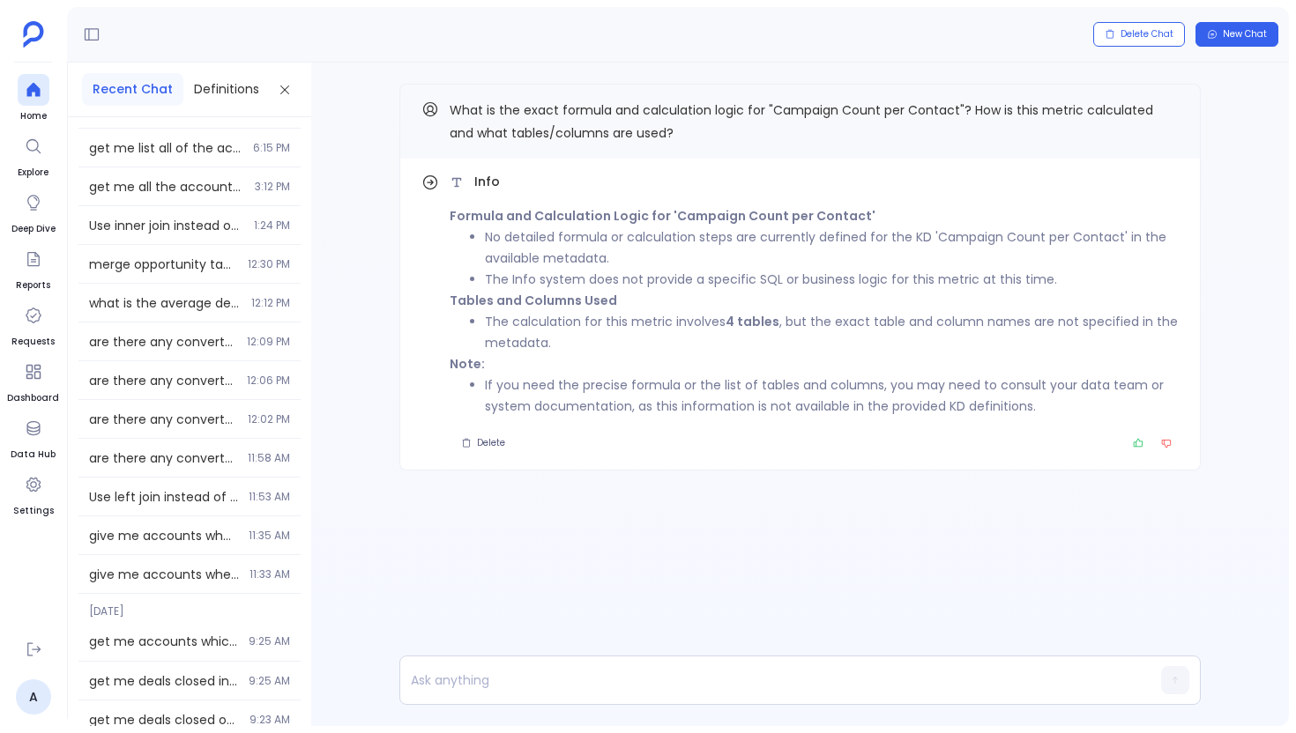
scroll to position [270, 0]
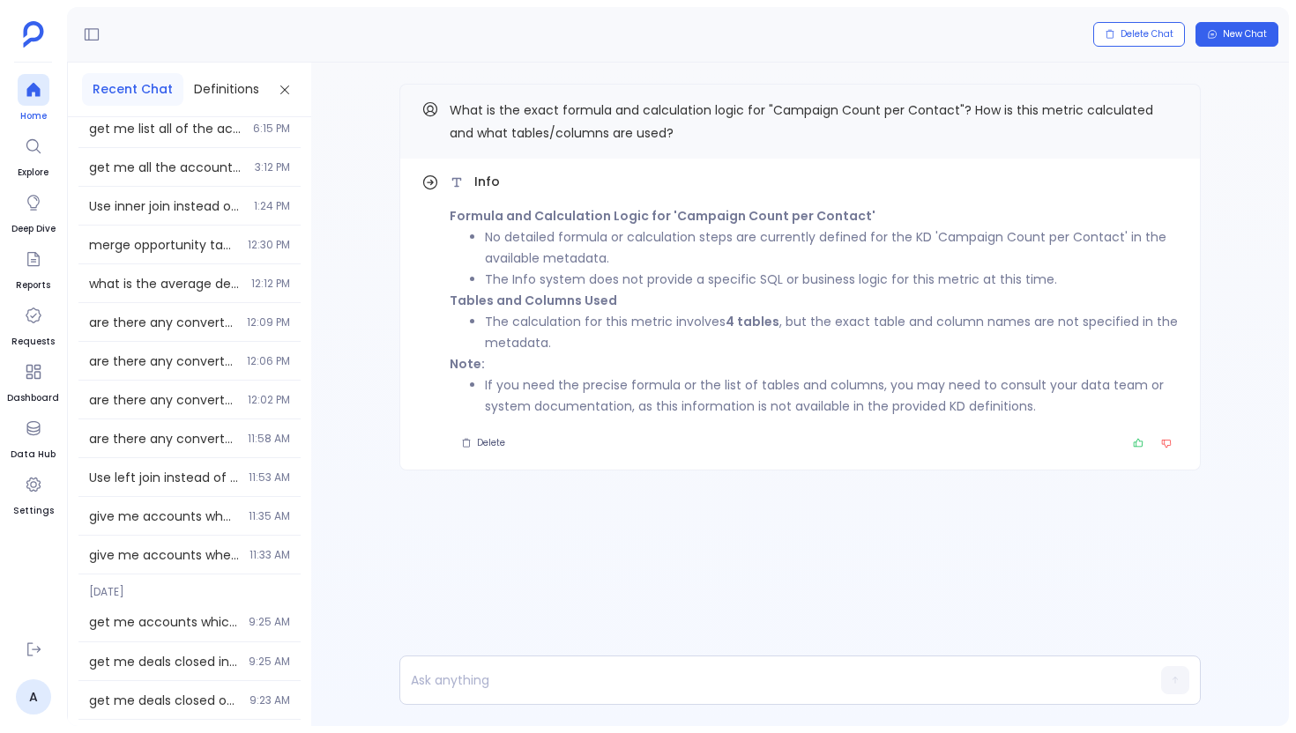
click at [31, 97] on icon at bounding box center [34, 90] width 18 height 18
